Goal: Task Accomplishment & Management: Manage account settings

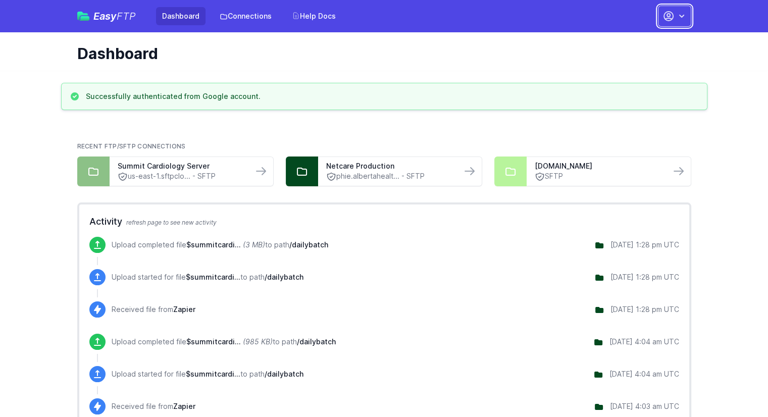
click at [680, 20] on icon "button" at bounding box center [681, 16] width 10 height 10
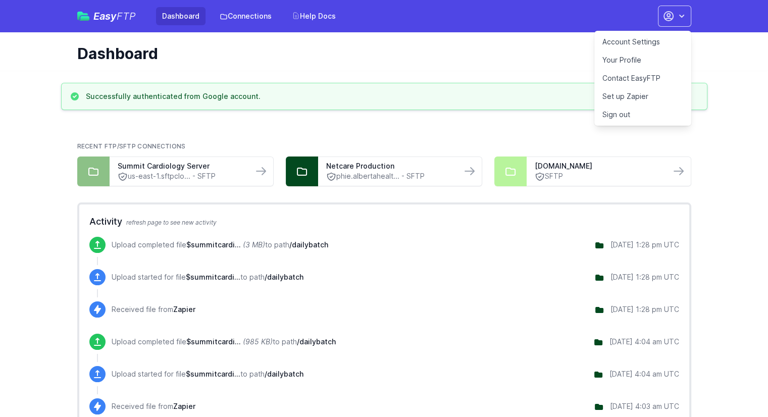
click at [630, 41] on link "Account Settings" at bounding box center [642, 42] width 97 height 18
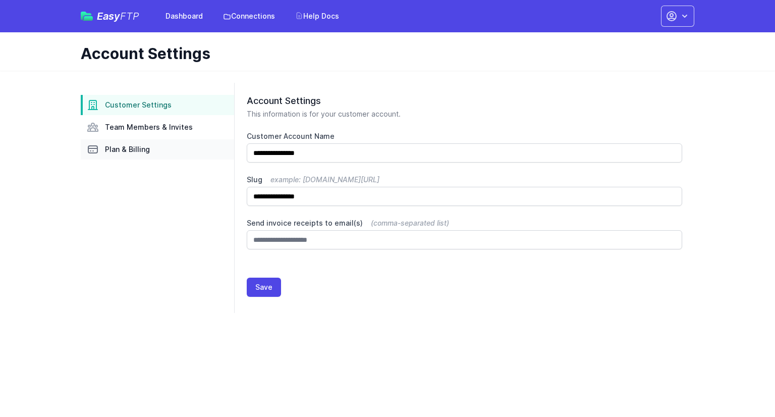
click at [112, 152] on span "Plan & Billing" at bounding box center [127, 149] width 45 height 10
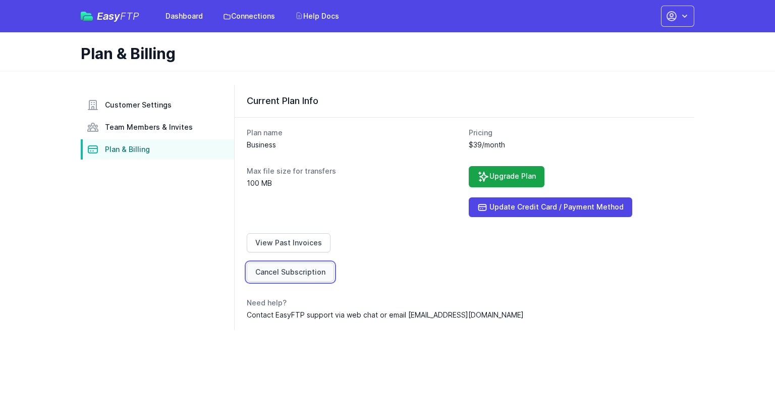
click at [298, 273] on link "Cancel Subscription" at bounding box center [290, 271] width 87 height 19
